Goal: Task Accomplishment & Management: Manage account settings

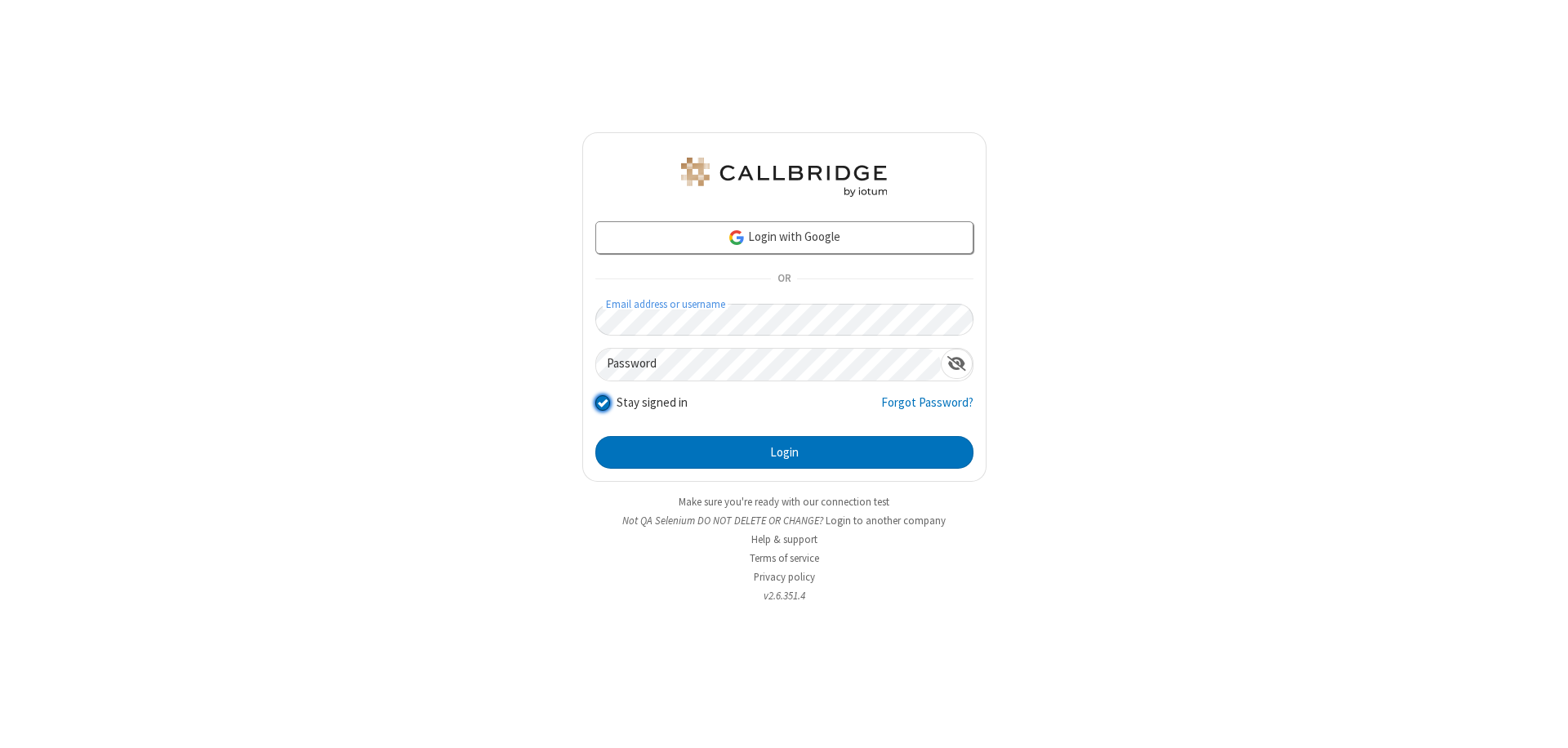
click at [602, 402] on input "Stay signed in" at bounding box center [602, 402] width 15 height 17
checkbox input "false"
click at [784, 452] on button "Login" at bounding box center [784, 453] width 378 height 33
click at [602, 402] on input "Stay signed in" at bounding box center [602, 402] width 15 height 17
checkbox input "false"
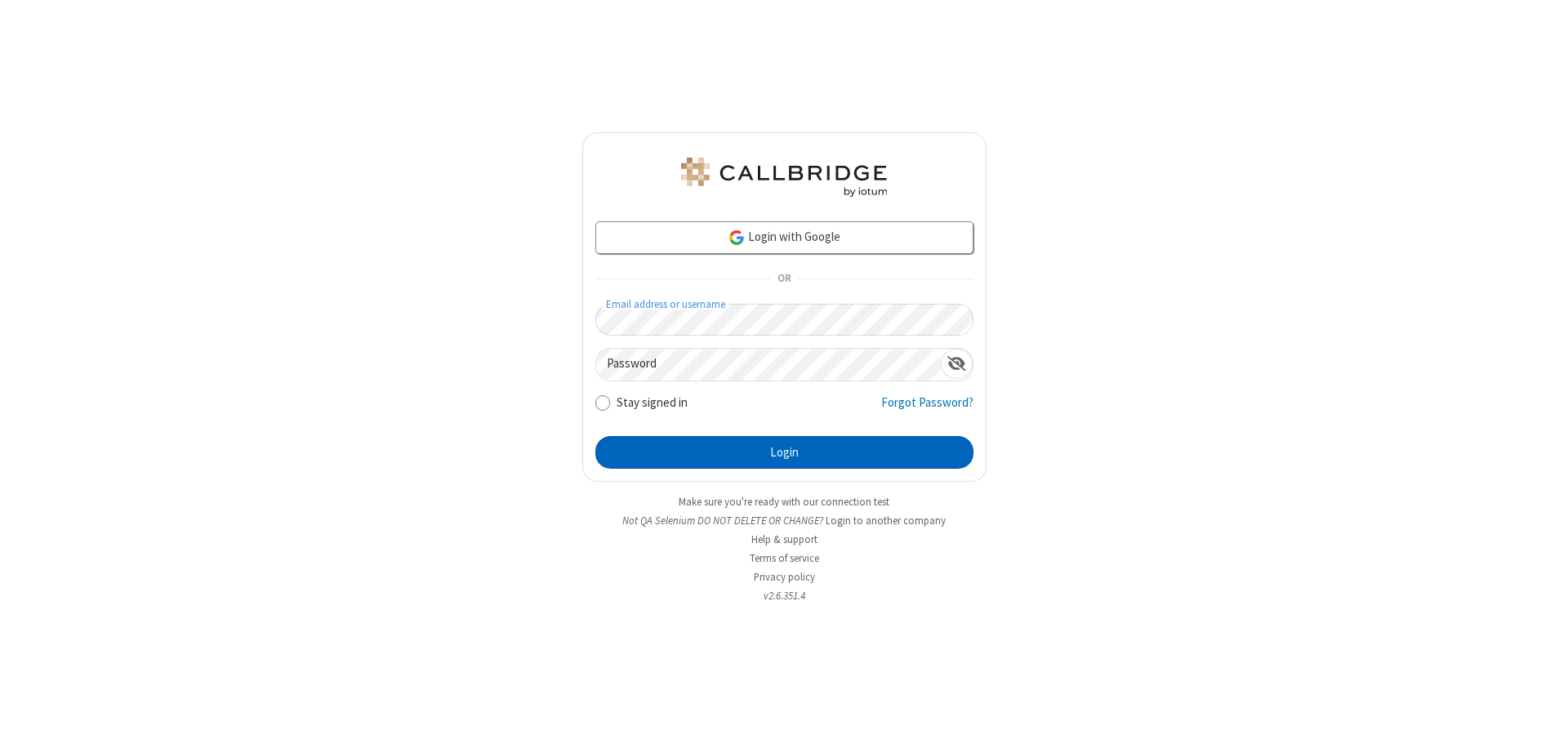
click at [784, 452] on button "Login" at bounding box center [784, 453] width 378 height 33
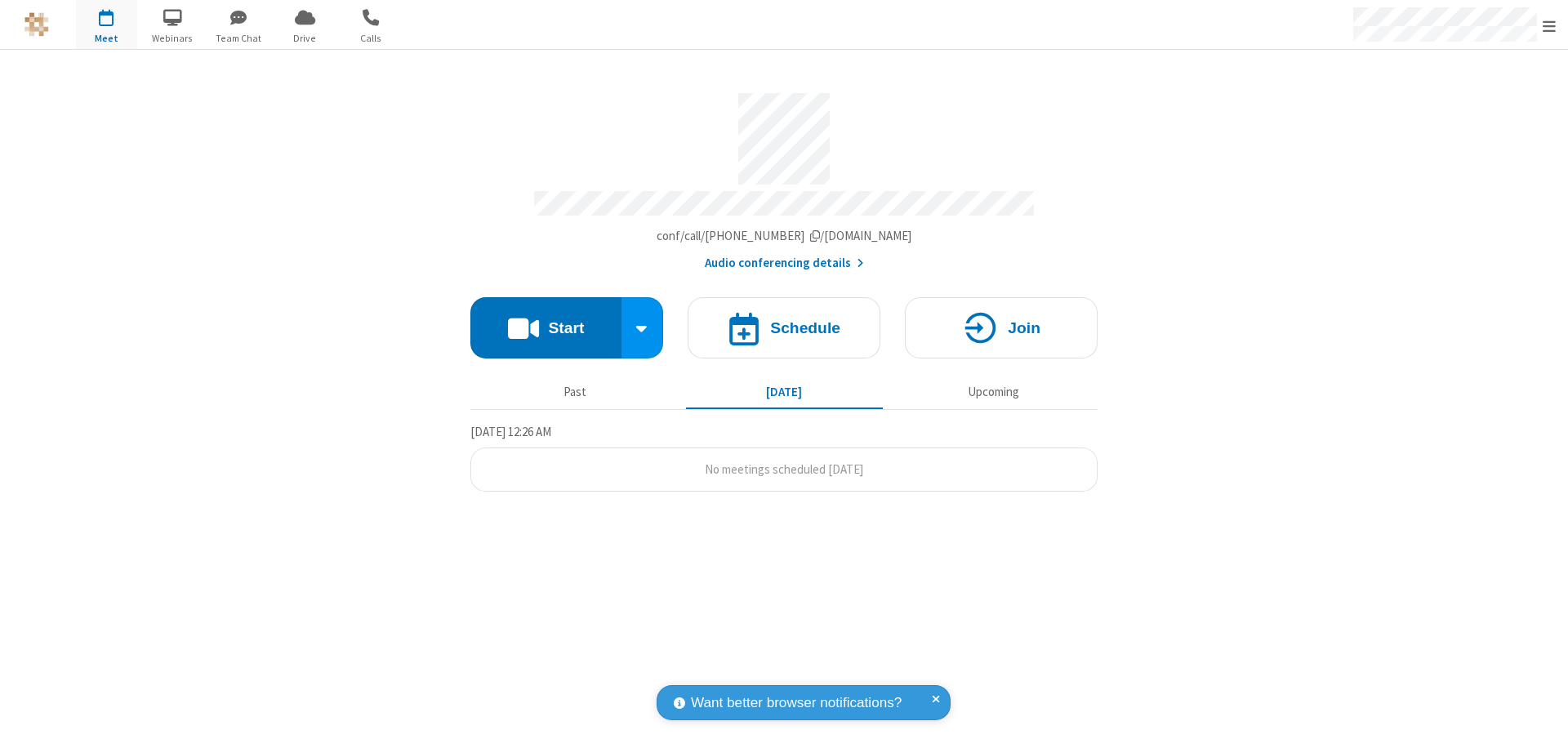
click at [1549, 24] on span "Open menu" at bounding box center [1549, 26] width 14 height 16
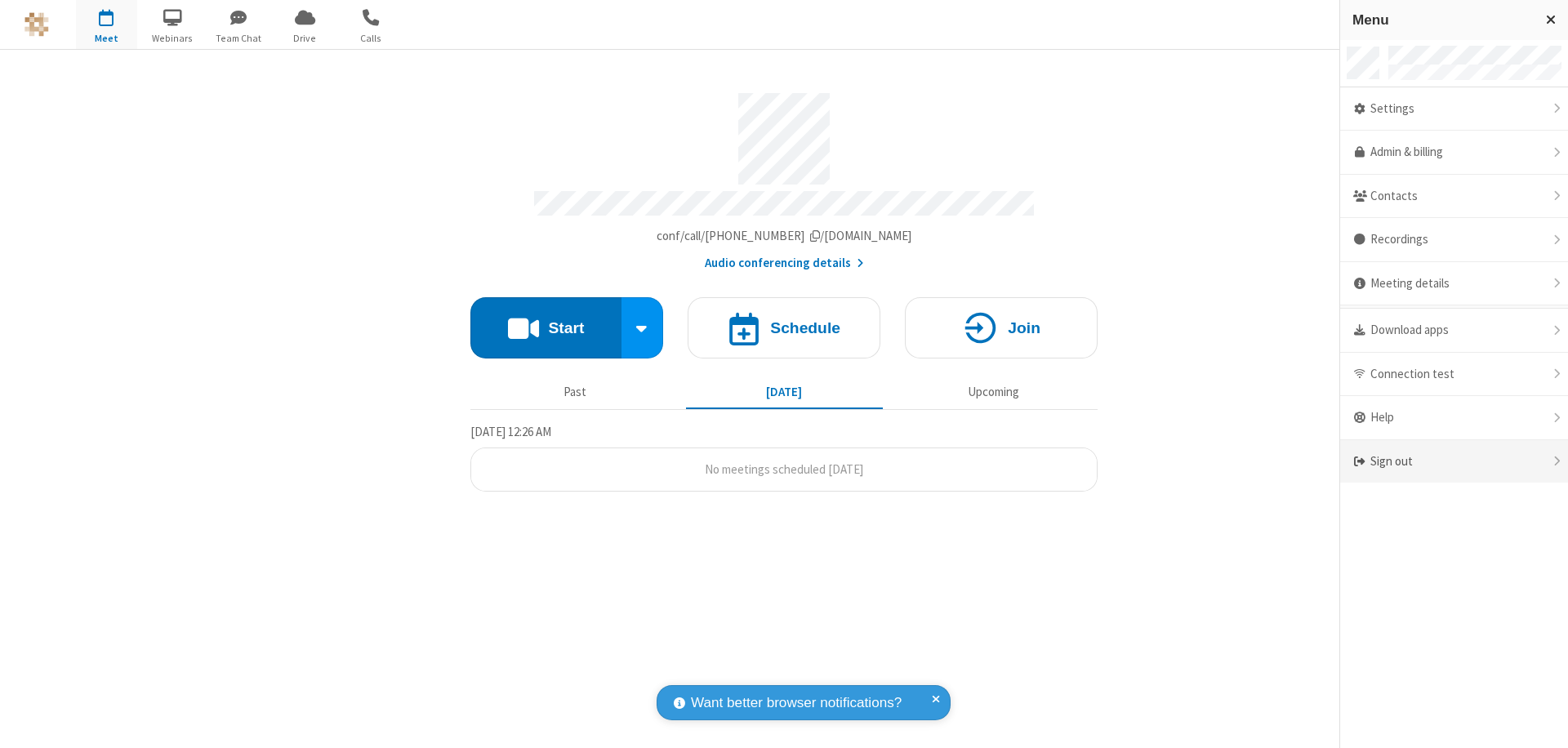
click at [1453, 461] on div "Sign out" at bounding box center [1454, 461] width 228 height 43
